Goal: Information Seeking & Learning: Learn about a topic

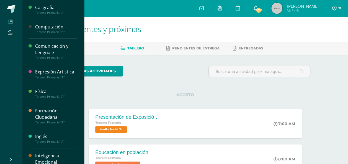
click at [9, 23] on icon at bounding box center [11, 22] width 4 height 4
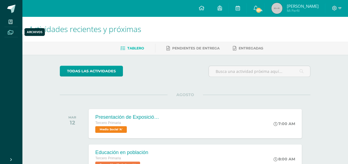
click at [10, 33] on icon at bounding box center [11, 32] width 6 height 4
click at [11, 32] on icon at bounding box center [11, 32] width 6 height 4
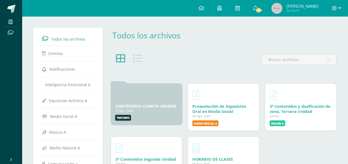
click at [12, 32] on icon at bounding box center [11, 32] width 6 height 4
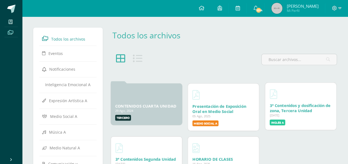
click at [280, 123] on label "Inglés A" at bounding box center [278, 123] width 16 height 6
click at [280, 122] on label "Inglés A" at bounding box center [278, 123] width 16 height 6
click at [278, 122] on label "Inglés A" at bounding box center [278, 123] width 16 height 6
click at [281, 123] on label "Inglés A" at bounding box center [278, 123] width 16 height 6
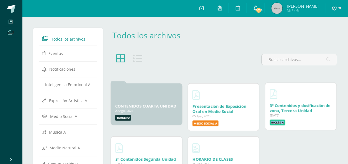
click at [281, 123] on label "Inglés A" at bounding box center [278, 123] width 16 height 6
drag, startPoint x: 281, startPoint y: 123, endPoint x: 276, endPoint y: 122, distance: 4.9
click at [276, 122] on label "Inglés A" at bounding box center [278, 123] width 16 height 6
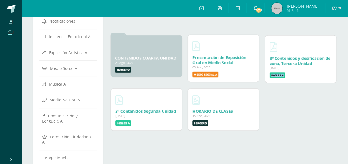
scroll to position [55, 0]
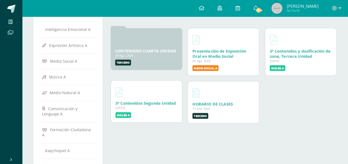
click at [119, 116] on label "Inglés A" at bounding box center [123, 115] width 16 height 6
click at [199, 117] on label "Tercero" at bounding box center [200, 115] width 16 height 6
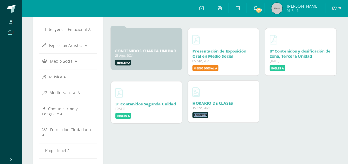
click at [199, 117] on label "Tercero" at bounding box center [200, 115] width 16 height 6
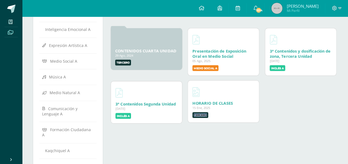
click at [199, 117] on label "Tercero" at bounding box center [200, 115] width 16 height 6
click at [242, 101] on div "HORARIO DE CLASES 15 Ene, 2025" at bounding box center [223, 103] width 62 height 5
click at [242, 101] on div "HORARIO DE CLASES 15 Ene, 2025 15 Ene, 2025 Creado por: Astrid De Tercero" at bounding box center [223, 102] width 71 height 42
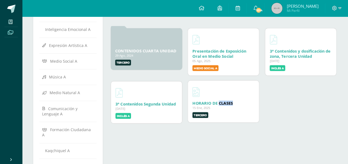
click at [241, 101] on div "HORARIO DE CLASES 15 Ene, 2025" at bounding box center [223, 103] width 62 height 5
click at [135, 54] on div "29 Ago, 2024" at bounding box center [146, 55] width 63 height 4
click at [206, 97] on div at bounding box center [223, 91] width 62 height 13
drag, startPoint x: 206, startPoint y: 97, endPoint x: 204, endPoint y: 104, distance: 6.3
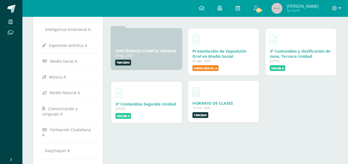
click at [204, 104] on div "HORARIO DE CLASES 15 Ene, 2025 15 Ene, 2025 Creado por: Astrid De Tercero" at bounding box center [223, 102] width 71 height 42
drag, startPoint x: 204, startPoint y: 104, endPoint x: 204, endPoint y: 116, distance: 12.2
click at [204, 116] on label "Tercero" at bounding box center [200, 115] width 16 height 6
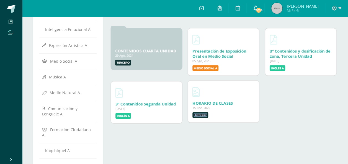
click at [204, 116] on label "Tercero" at bounding box center [200, 115] width 16 height 6
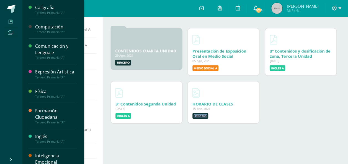
click at [13, 20] on span at bounding box center [10, 21] width 12 height 7
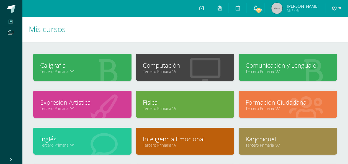
click at [117, 150] on icon at bounding box center [104, 145] width 27 height 27
click at [109, 144] on link "Tercero Primaria "A"" at bounding box center [82, 145] width 84 height 5
click at [108, 140] on link "Inglés" at bounding box center [82, 139] width 84 height 9
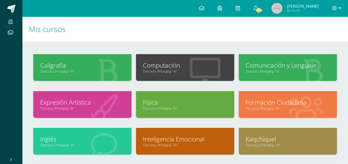
drag, startPoint x: 108, startPoint y: 140, endPoint x: 259, endPoint y: 38, distance: 181.7
click at [259, 38] on h1 "Mis cursos" at bounding box center [185, 29] width 313 height 25
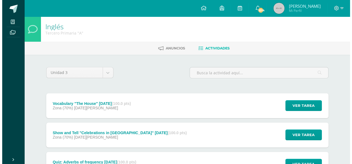
scroll to position [28, 0]
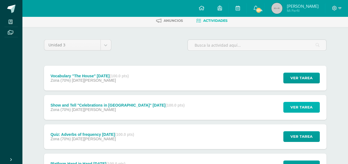
click at [300, 107] on span "Ver tarea" at bounding box center [301, 107] width 22 height 10
